Goal: Navigation & Orientation: Find specific page/section

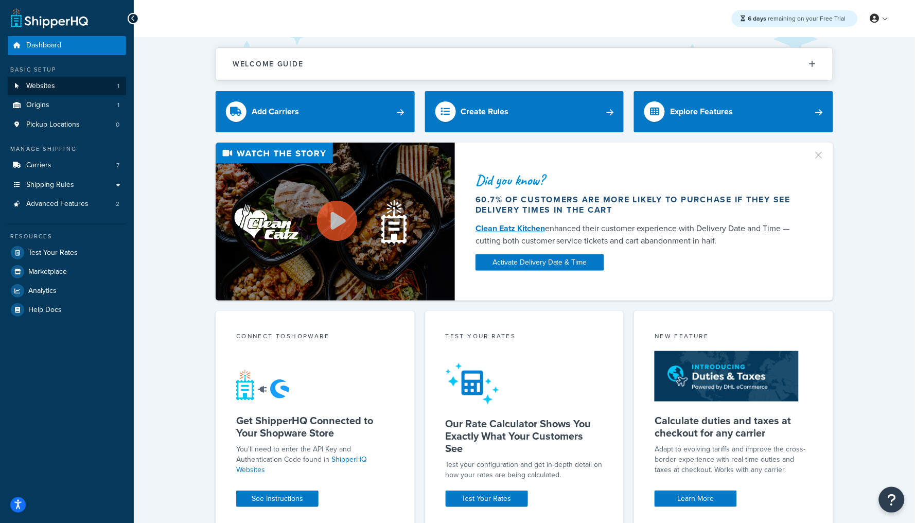
click at [54, 94] on link "Websites 1" at bounding box center [67, 86] width 118 height 19
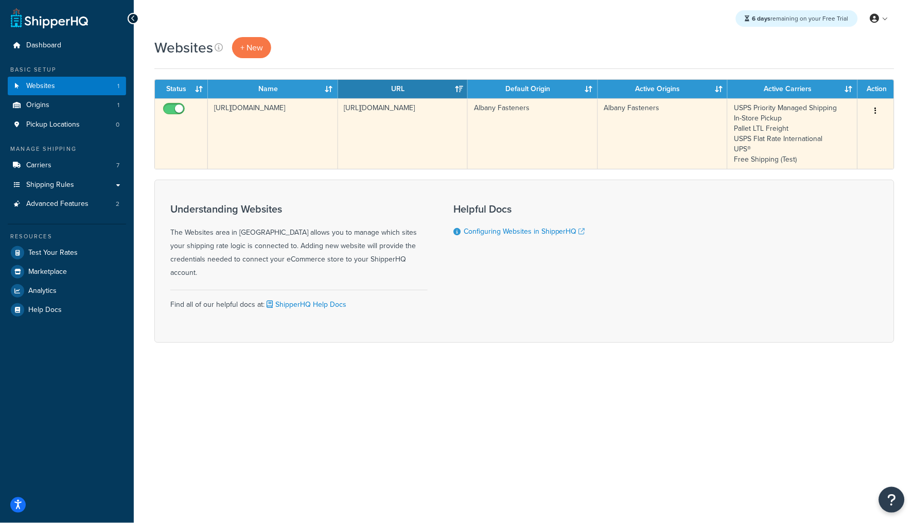
copy td "[URL][DOMAIN_NAME]"
drag, startPoint x: 281, startPoint y: 116, endPoint x: 211, endPoint y: 107, distance: 70.6
click at [211, 107] on td "[URL][DOMAIN_NAME]" at bounding box center [273, 133] width 130 height 70
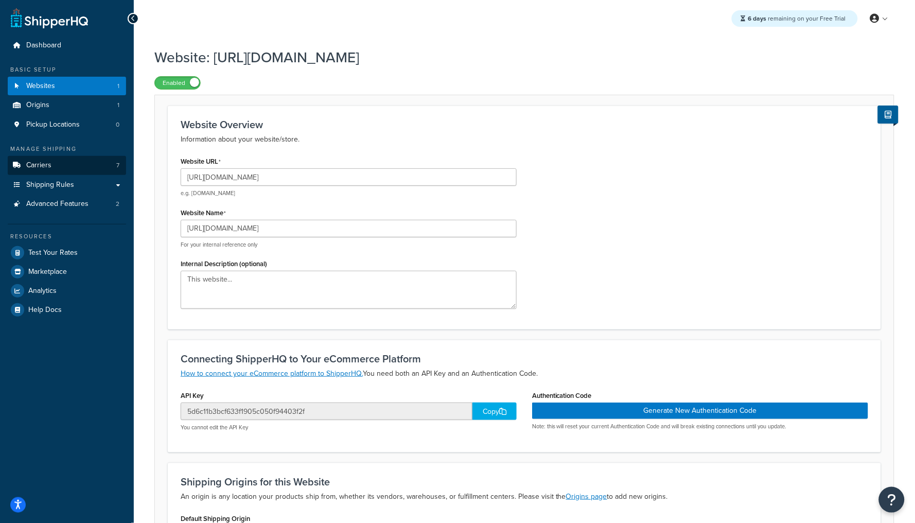
click at [65, 172] on link "Carriers 7" at bounding box center [67, 165] width 118 height 19
